Goal: Information Seeking & Learning: Learn about a topic

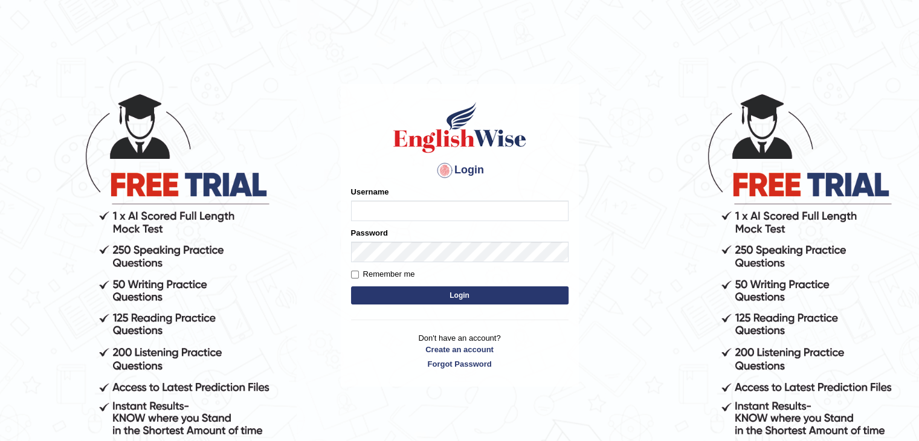
type input "0433826709"
click at [417, 293] on button "Login" at bounding box center [460, 296] width 218 height 18
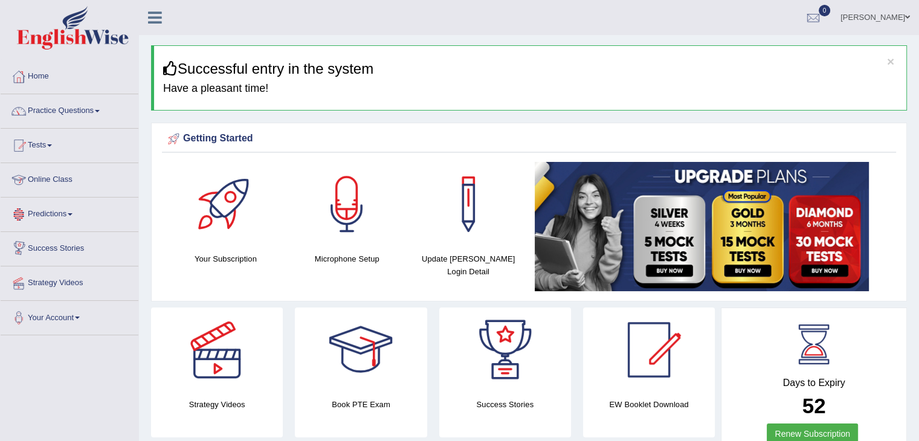
click at [45, 180] on link "Online Class" at bounding box center [70, 178] width 138 height 30
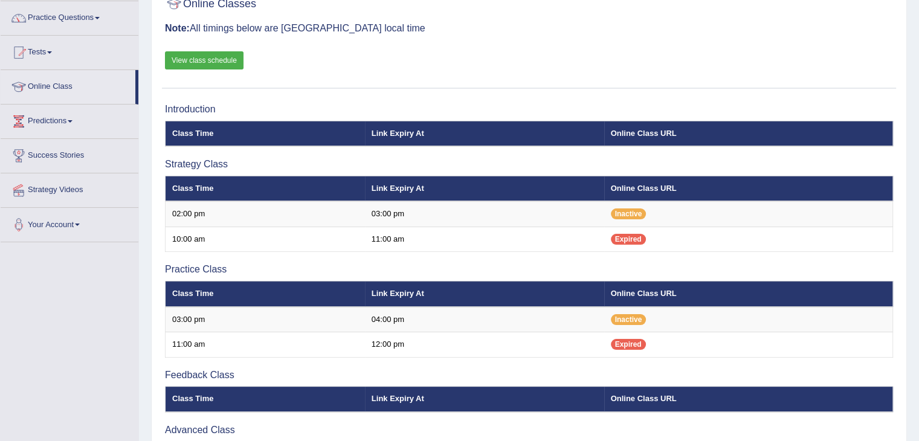
scroll to position [233, 0]
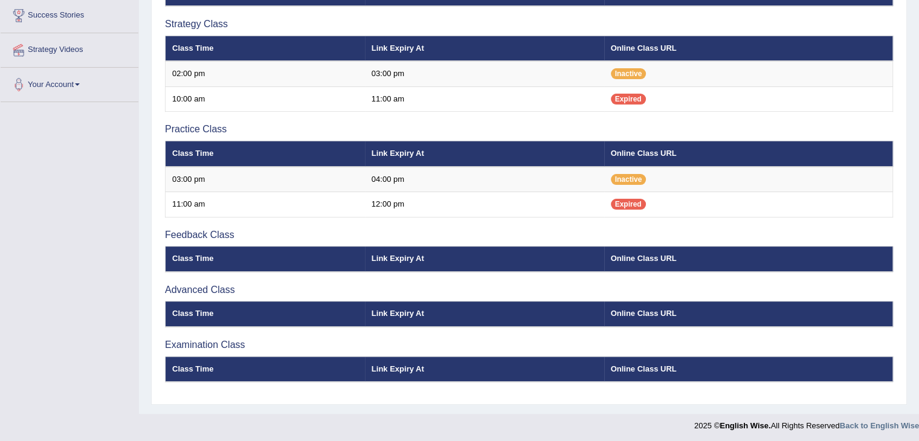
click at [660, 357] on th "Online Class URL" at bounding box center [748, 369] width 289 height 25
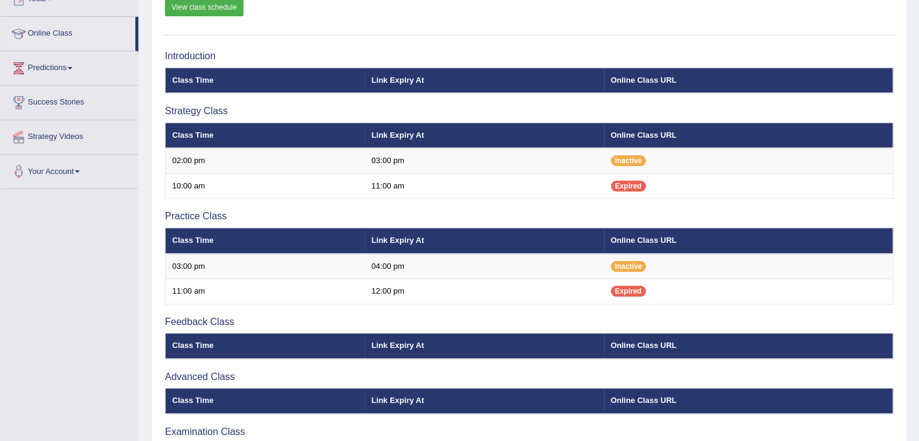
scroll to position [147, 0]
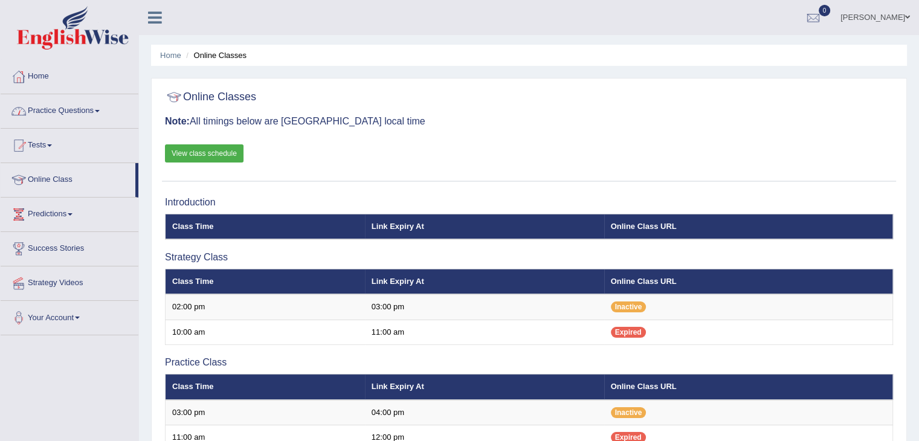
click at [54, 108] on link "Practice Questions" at bounding box center [70, 109] width 138 height 30
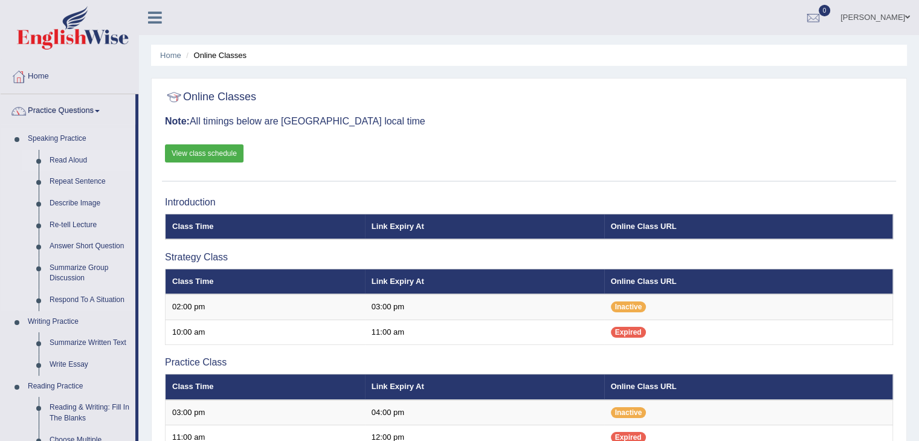
click at [71, 164] on link "Read Aloud" at bounding box center [89, 161] width 91 height 22
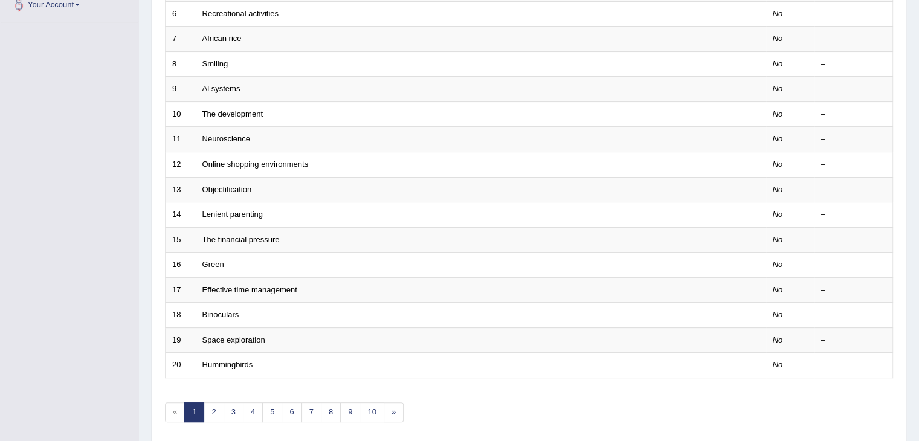
scroll to position [314, 0]
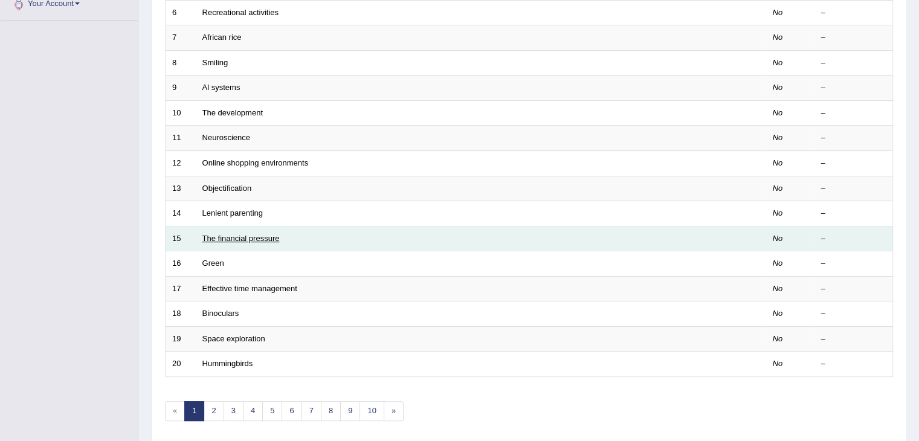
click at [238, 236] on link "The financial pressure" at bounding box center [241, 238] width 77 height 9
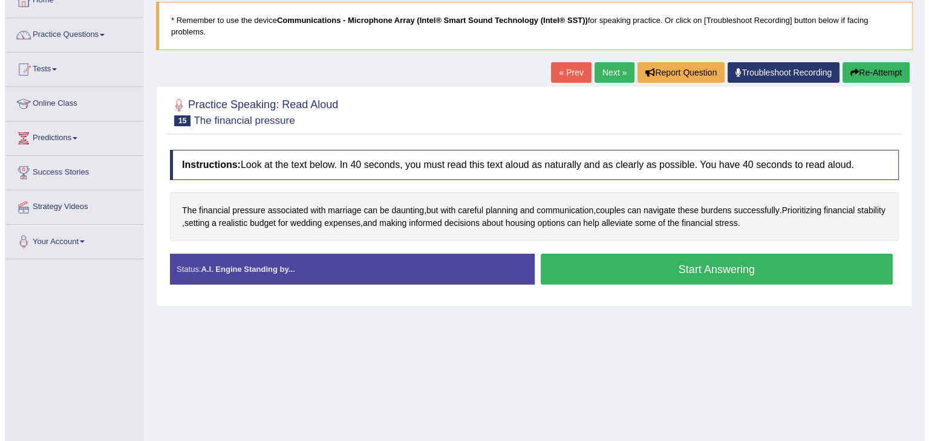
scroll to position [63, 0]
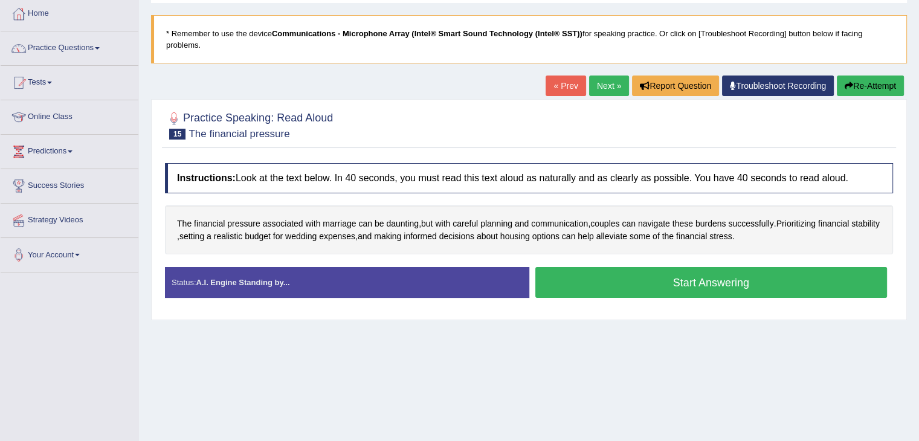
click at [644, 284] on button "Start Answering" at bounding box center [712, 282] width 352 height 31
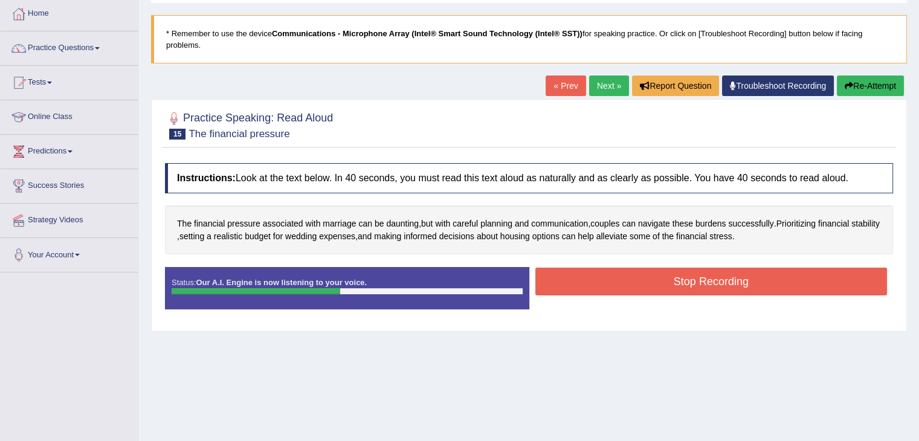
click at [644, 284] on button "Stop Recording" at bounding box center [712, 282] width 352 height 28
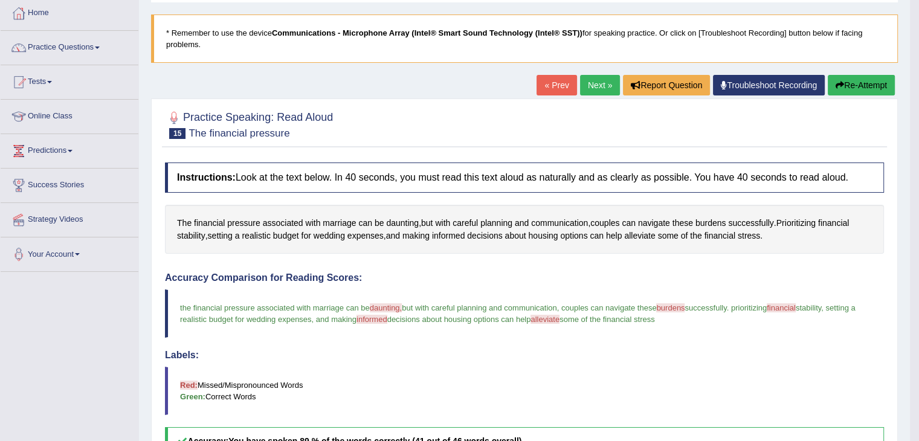
scroll to position [0, 0]
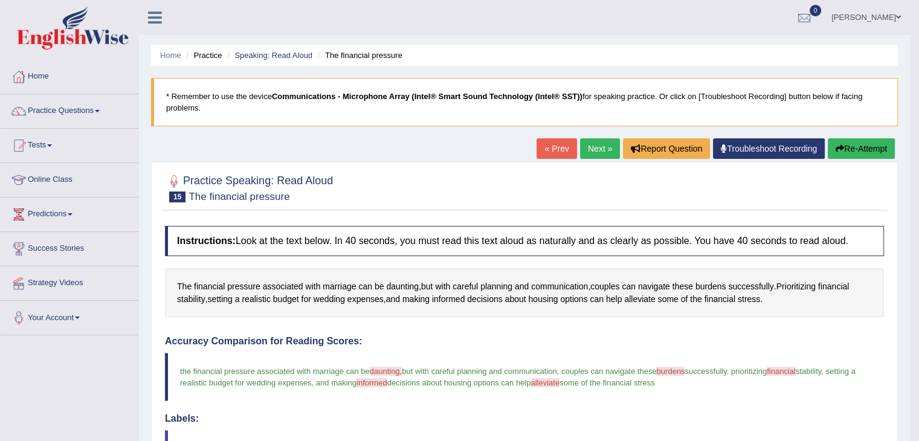
click at [585, 152] on link "Next »" at bounding box center [600, 148] width 40 height 21
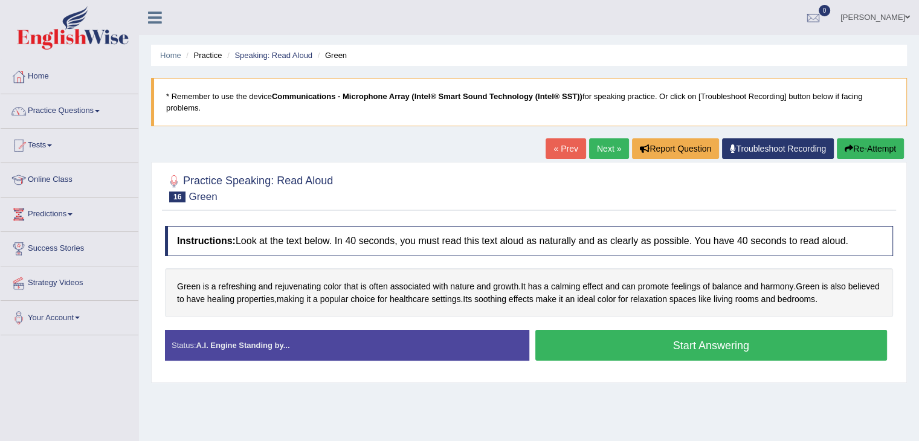
click at [604, 337] on button "Start Answering" at bounding box center [712, 345] width 352 height 31
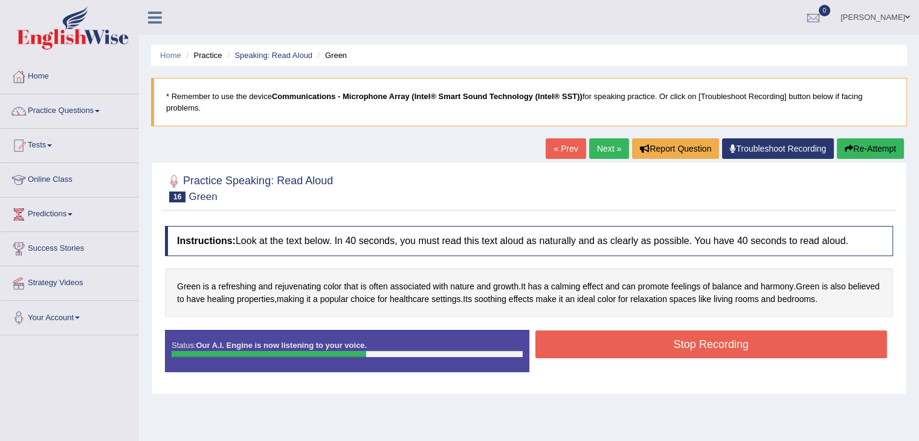
click at [811, 344] on button "Stop Recording" at bounding box center [712, 345] width 352 height 28
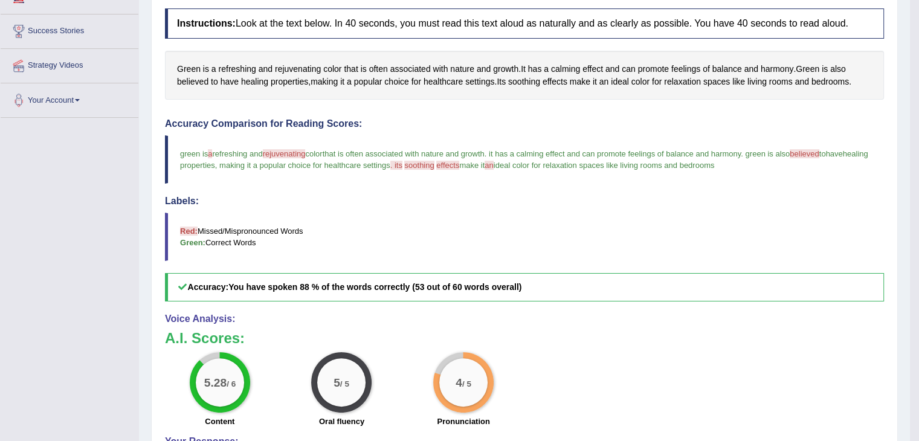
scroll to position [217, 0]
click at [604, 337] on h3 "A.I. Scores:" at bounding box center [524, 339] width 719 height 16
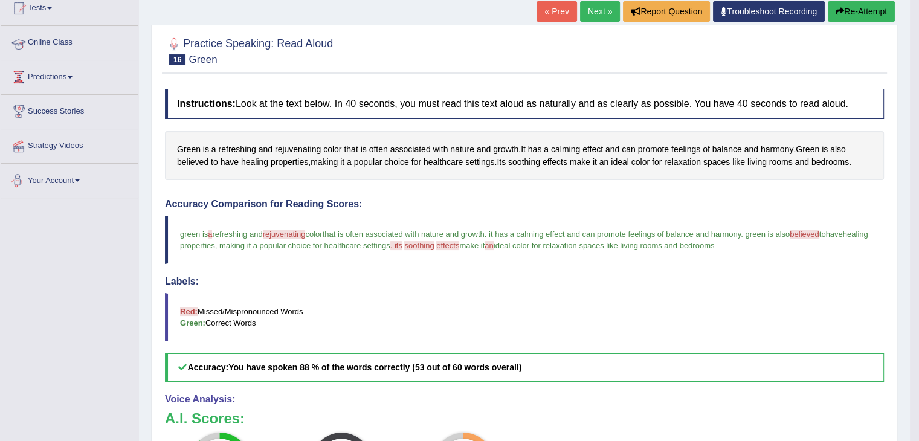
scroll to position [0, 0]
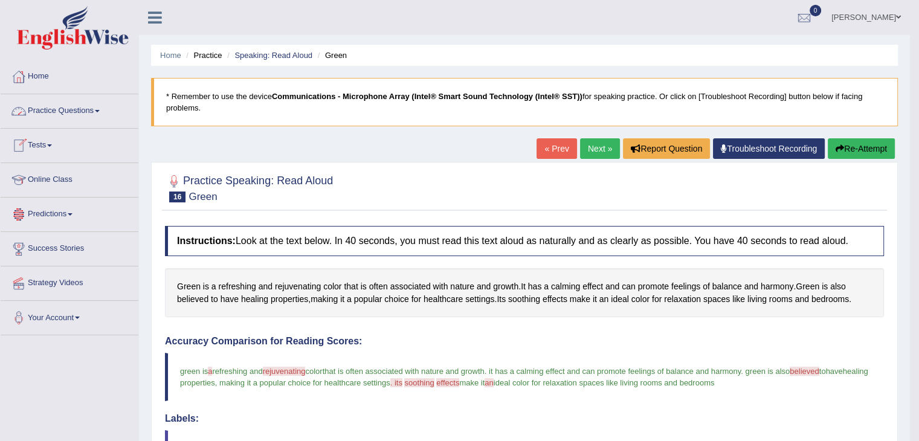
click at [74, 115] on link "Practice Questions" at bounding box center [70, 109] width 138 height 30
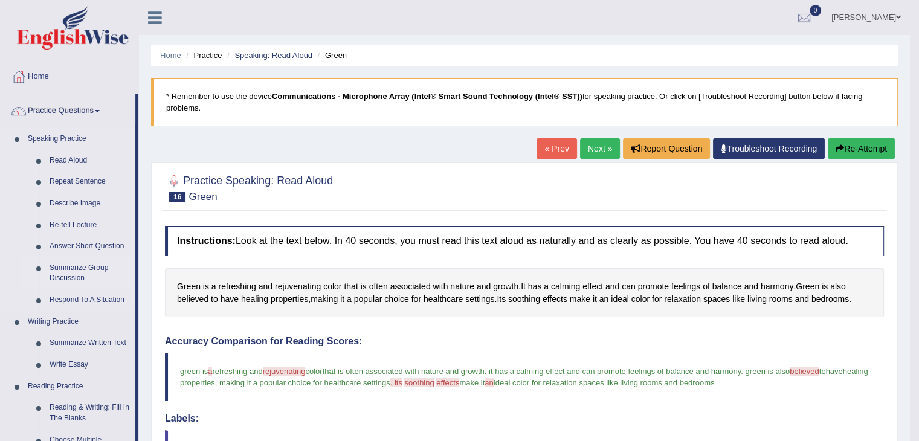
click at [66, 276] on link "Summarize Group Discussion" at bounding box center [89, 274] width 91 height 32
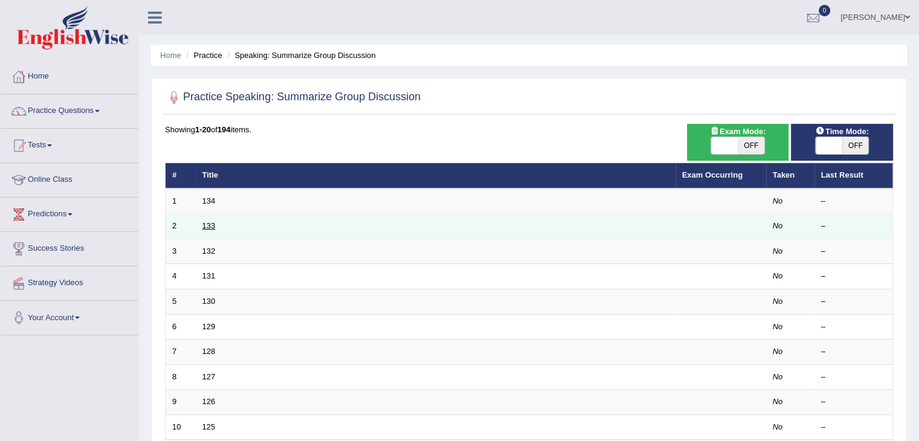
click at [208, 223] on link "133" at bounding box center [209, 225] width 13 height 9
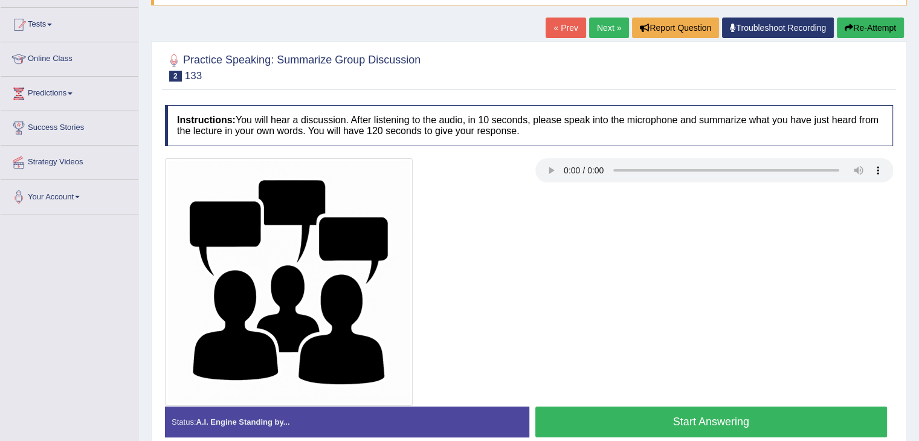
scroll to position [125, 0]
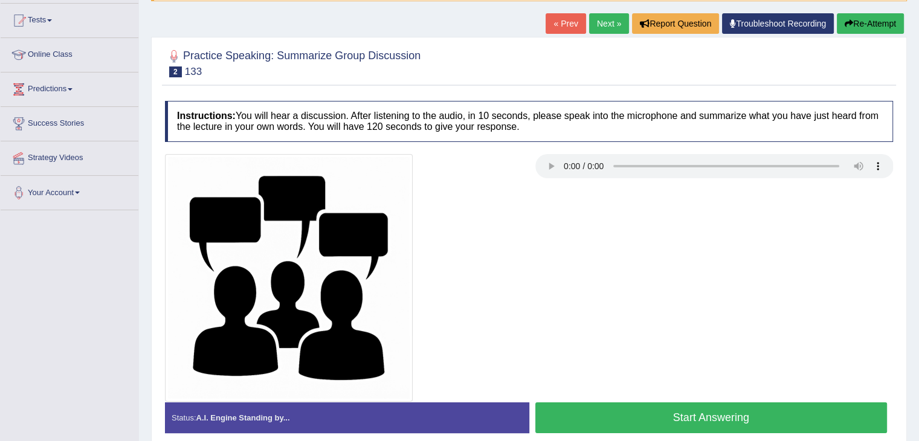
click at [590, 404] on button "Start Answering" at bounding box center [712, 418] width 352 height 31
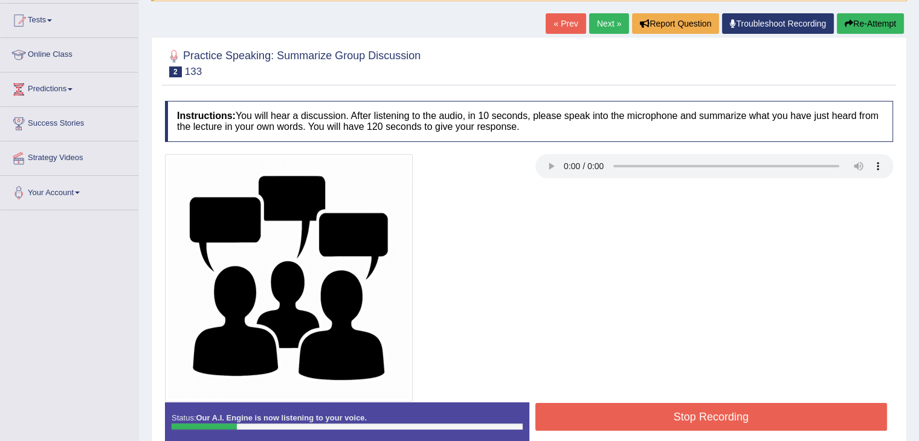
click at [773, 416] on button "Stop Recording" at bounding box center [712, 417] width 352 height 28
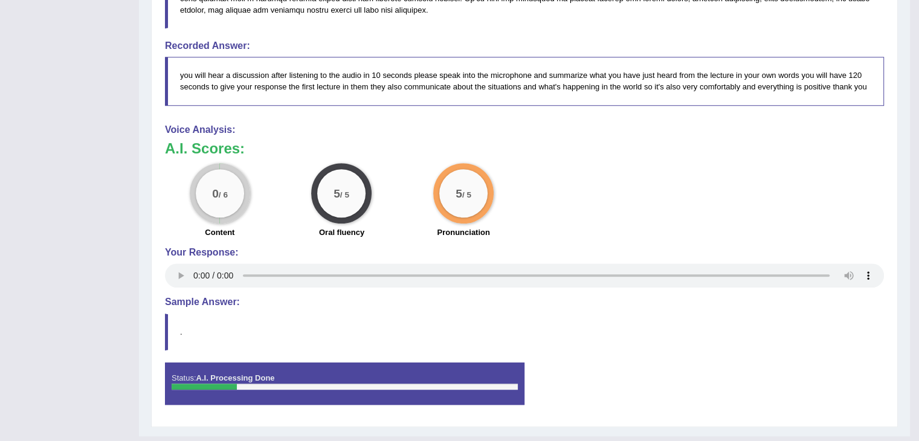
scroll to position [733, 0]
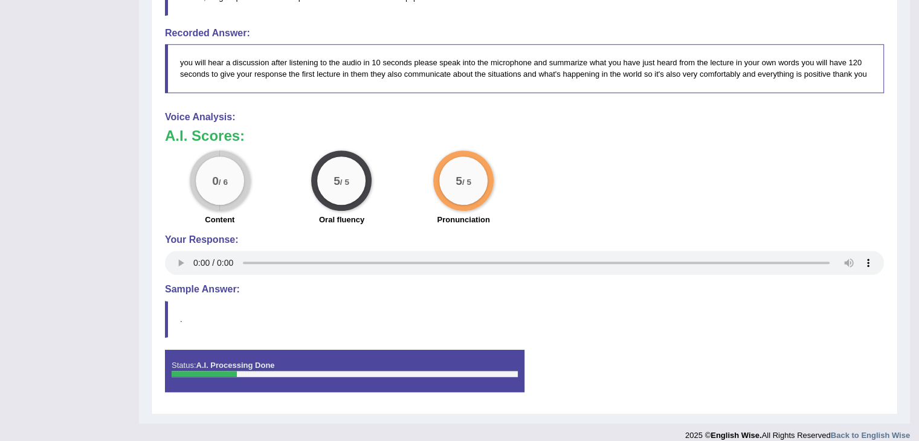
click at [759, 354] on div "Status: A.I. Processing Done Start Answering Stop Recording" at bounding box center [524, 377] width 719 height 54
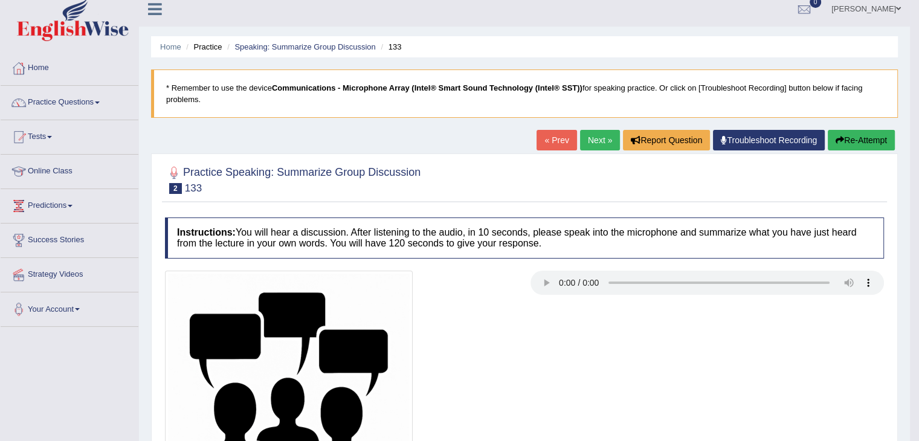
scroll to position [0, 0]
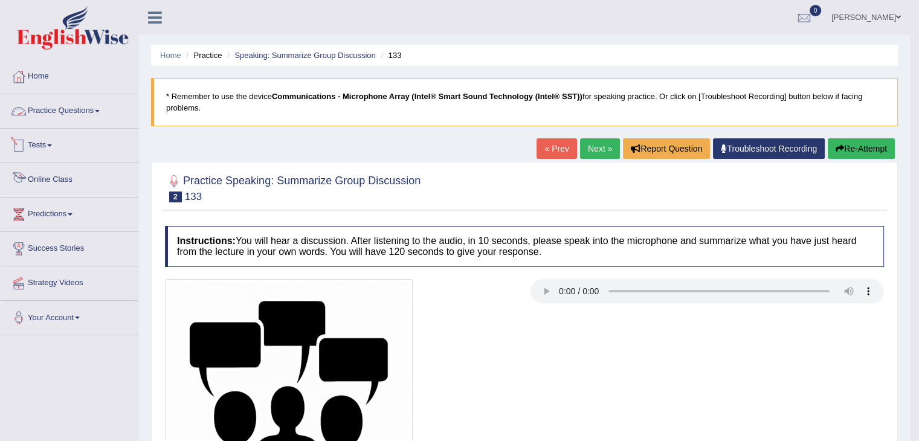
click at [45, 172] on link "Online Class" at bounding box center [70, 178] width 138 height 30
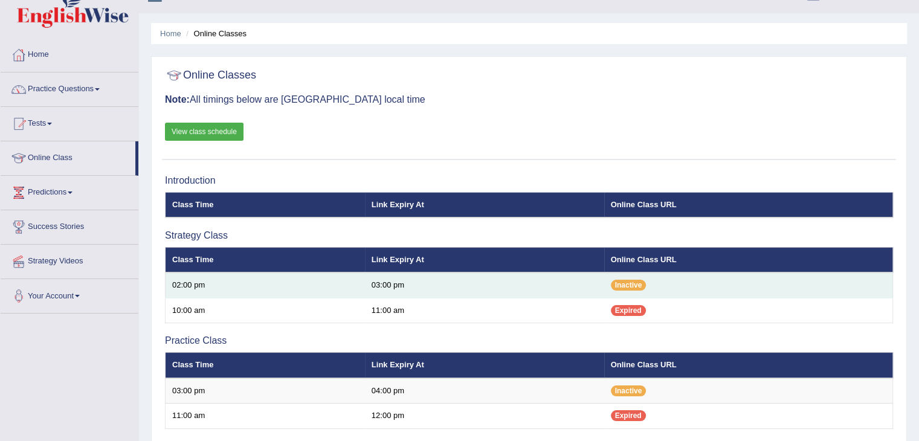
scroll to position [19, 0]
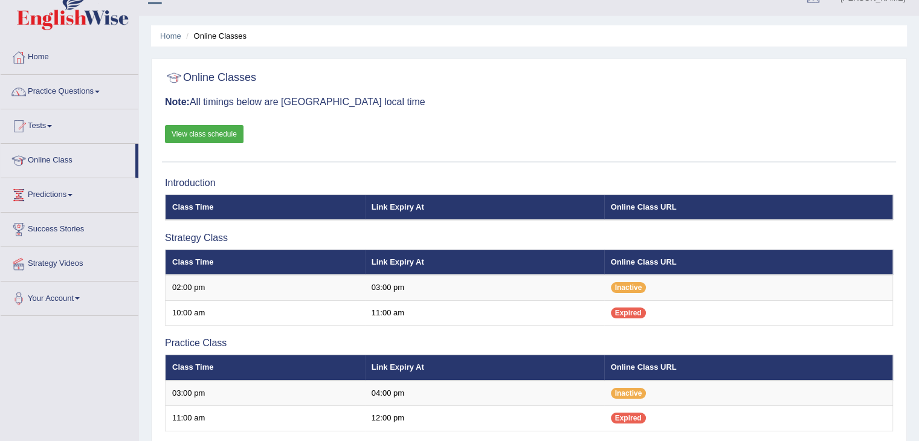
click at [209, 135] on link "View class schedule" at bounding box center [204, 134] width 79 height 18
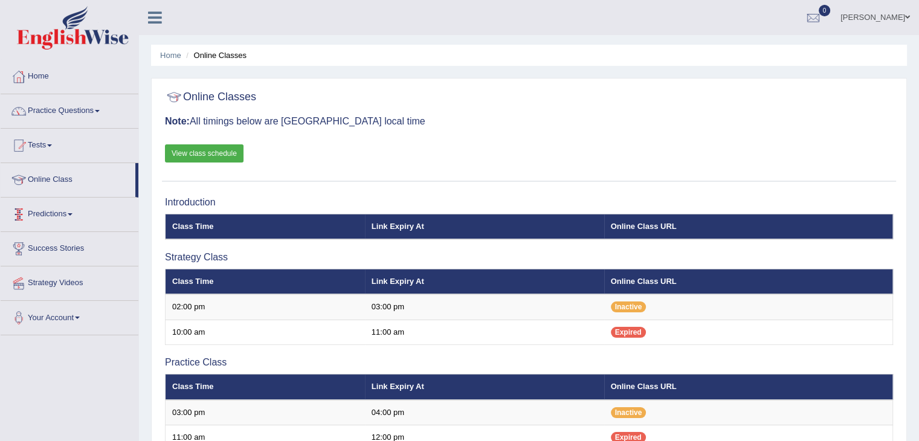
click at [44, 216] on link "Predictions" at bounding box center [70, 213] width 138 height 30
click at [44, 247] on link "Latest Predictions" at bounding box center [78, 243] width 113 height 22
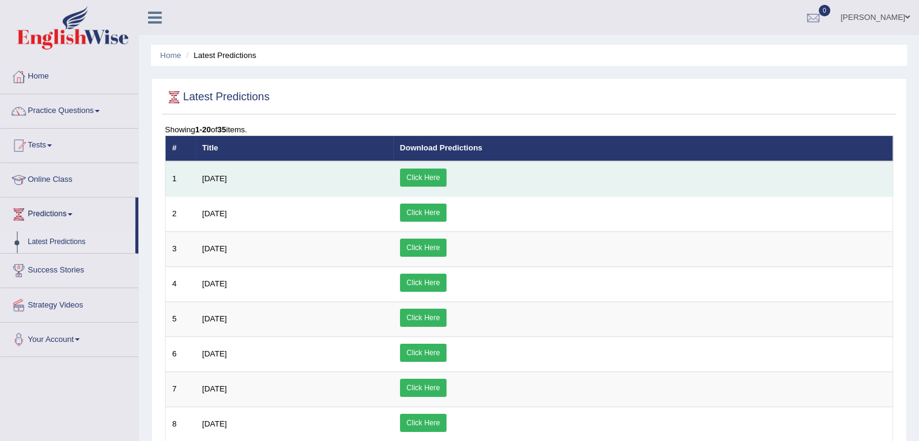
click at [447, 175] on link "Click Here" at bounding box center [423, 178] width 47 height 18
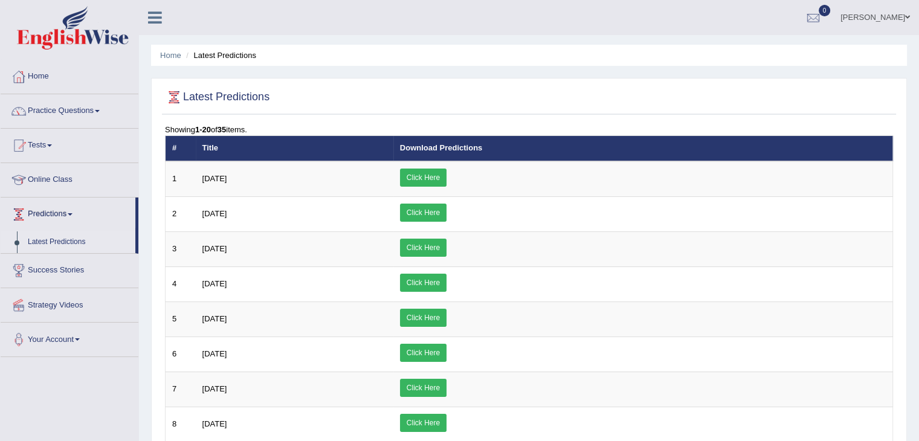
click at [51, 185] on link "Online Class" at bounding box center [70, 178] width 138 height 30
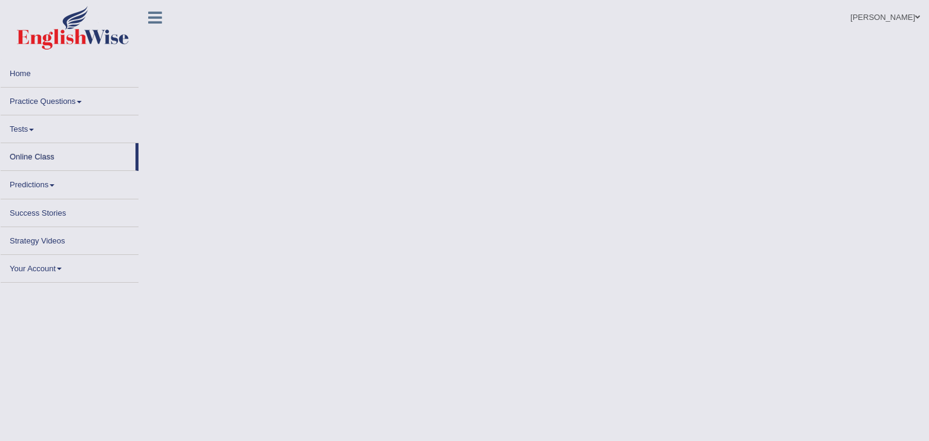
click at [37, 156] on link "Online Class" at bounding box center [68, 155] width 135 height 24
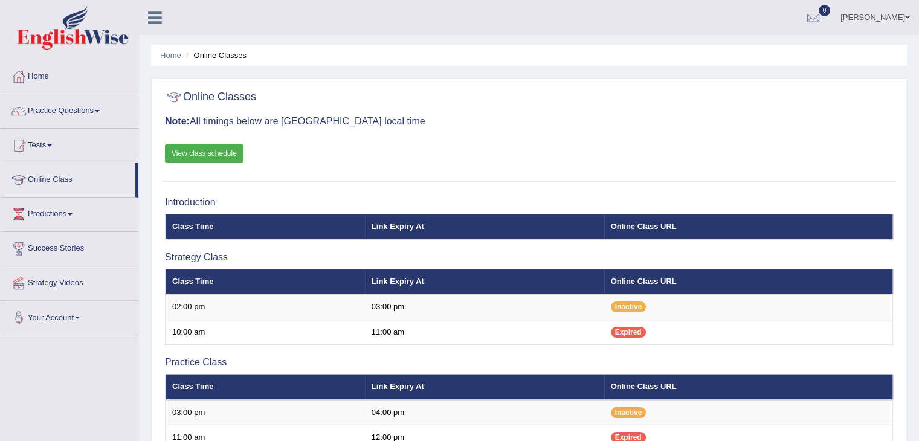
click at [37, 156] on link "Tests" at bounding box center [70, 144] width 138 height 30
